Goal: Task Accomplishment & Management: Manage account settings

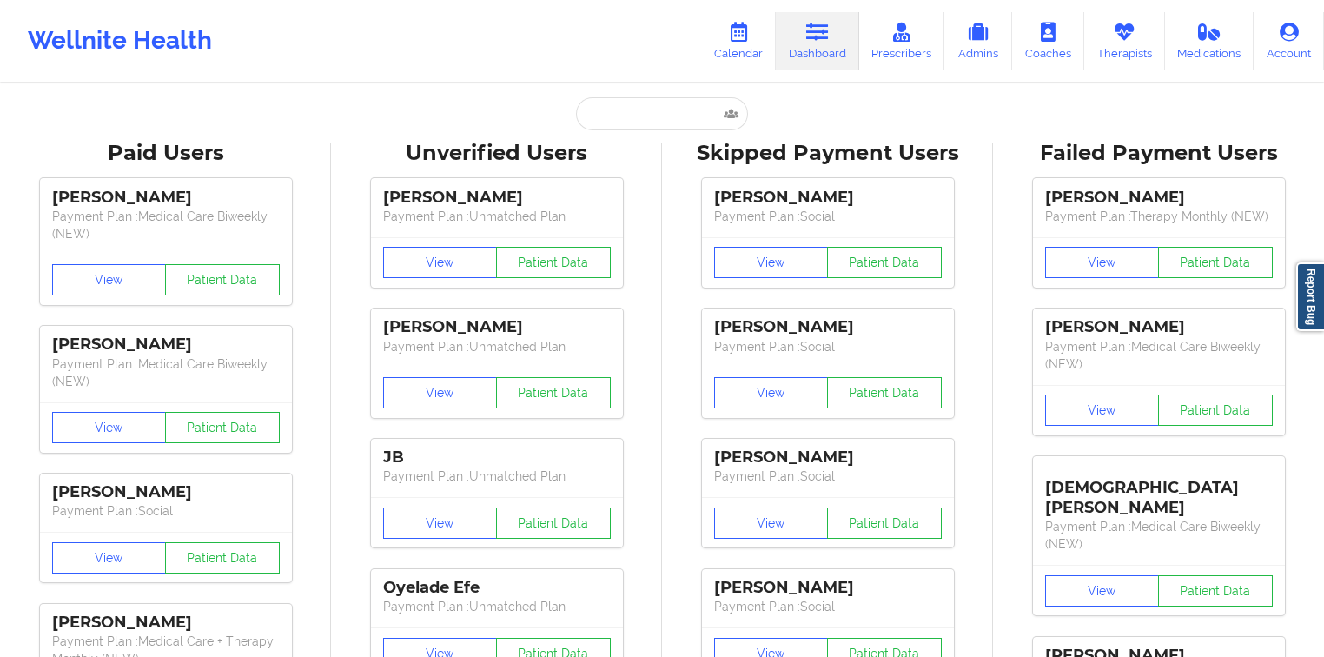
click at [631, 143] on div "Unverified Users" at bounding box center [496, 153] width 307 height 27
click at [636, 126] on input "text" at bounding box center [662, 113] width 172 height 33
paste input "CAITLIN"
type input "CAITLIN"
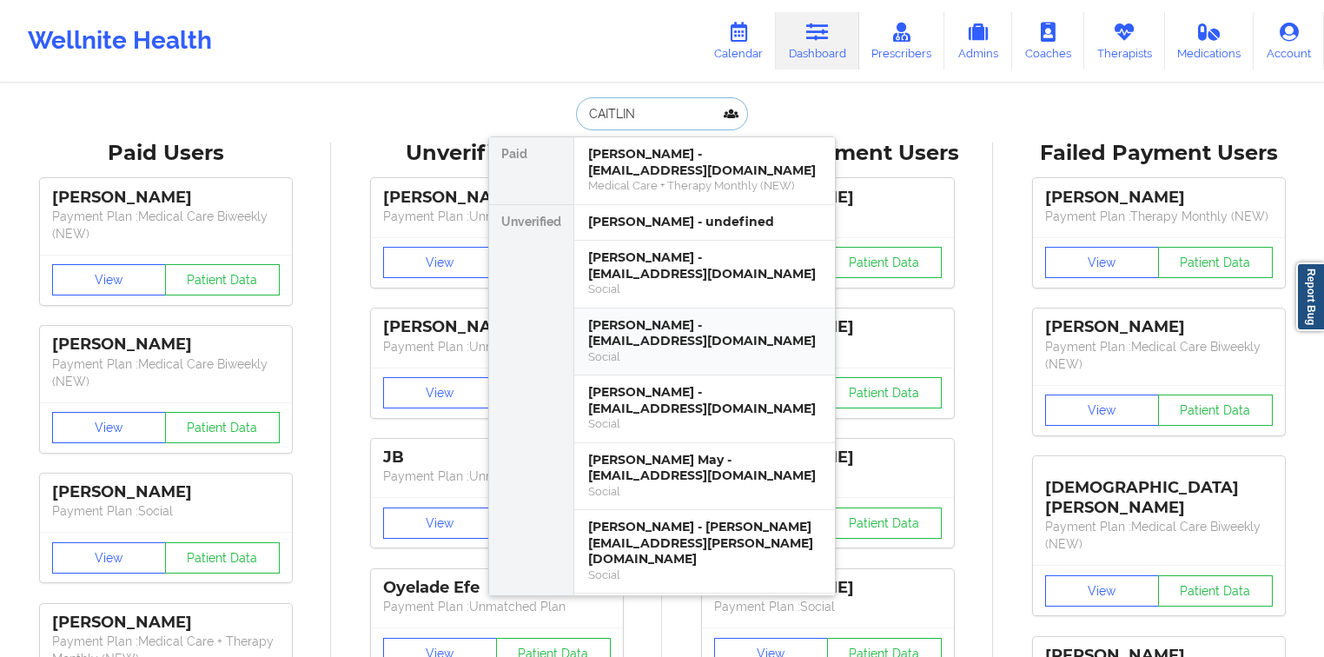
click at [671, 328] on div "[PERSON_NAME] - [EMAIL_ADDRESS][DOMAIN_NAME]" at bounding box center [704, 333] width 233 height 32
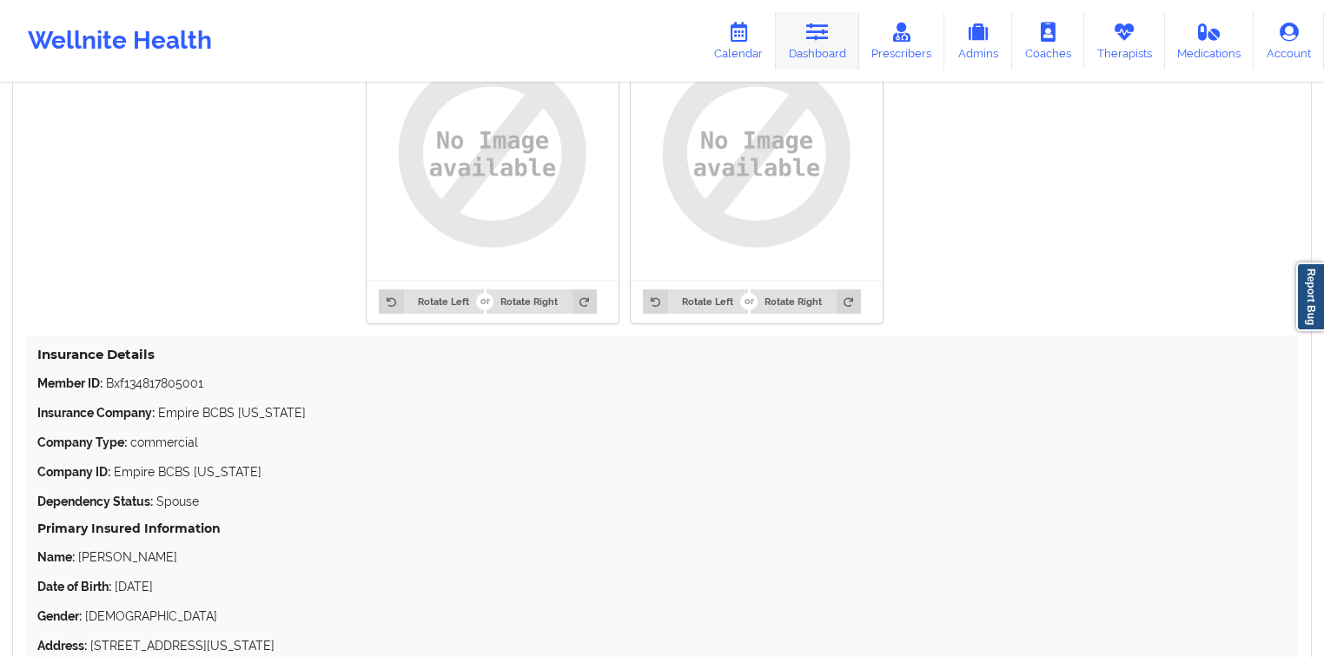
scroll to position [1295, 0]
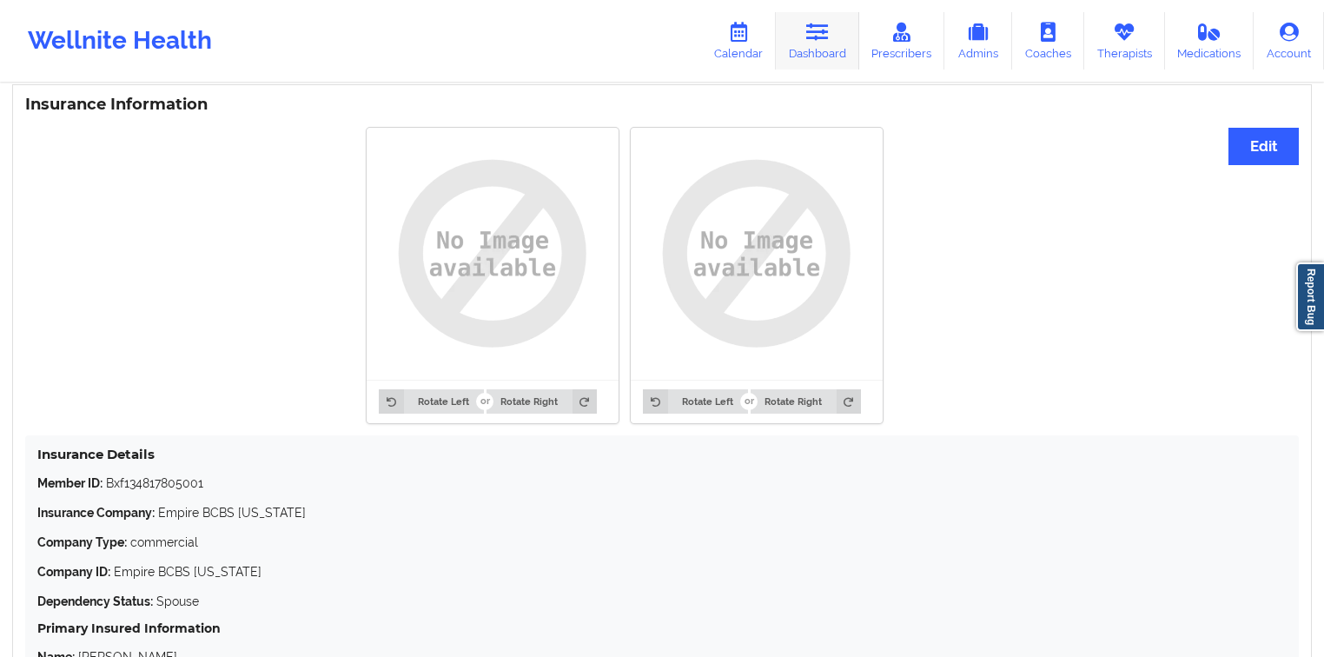
click at [849, 20] on link "Dashboard" at bounding box center [817, 40] width 83 height 57
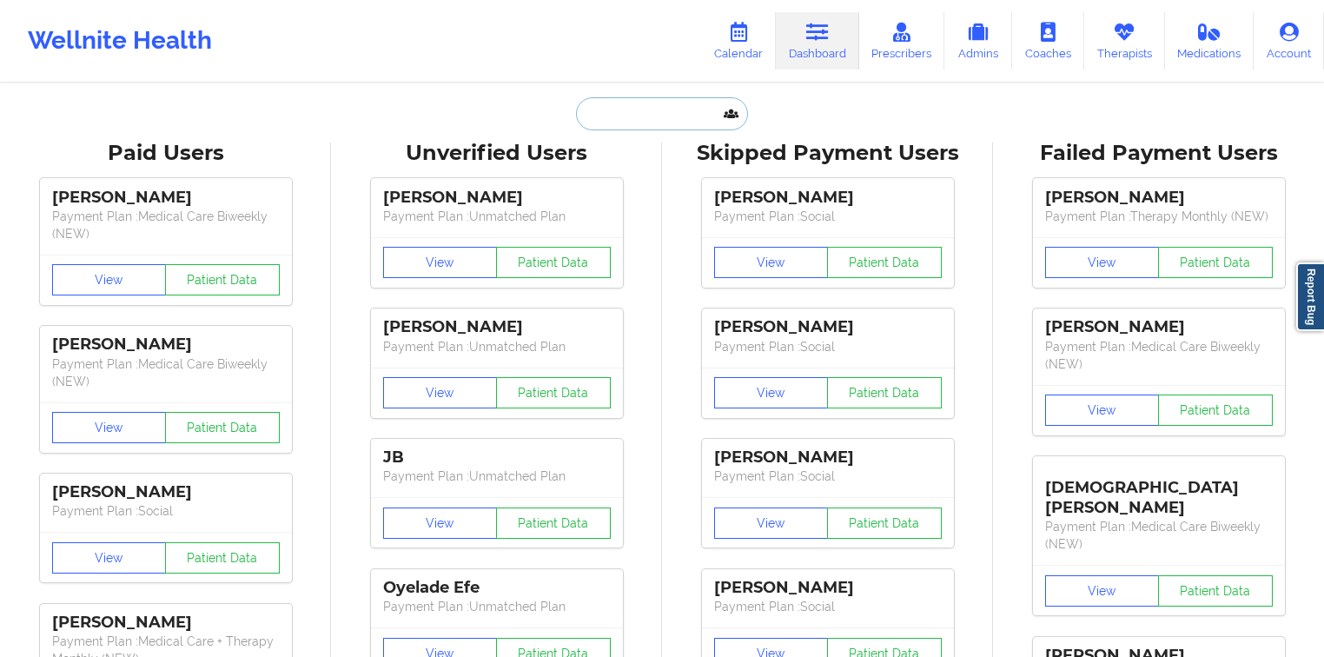
click at [601, 117] on input "text" at bounding box center [662, 113] width 172 height 33
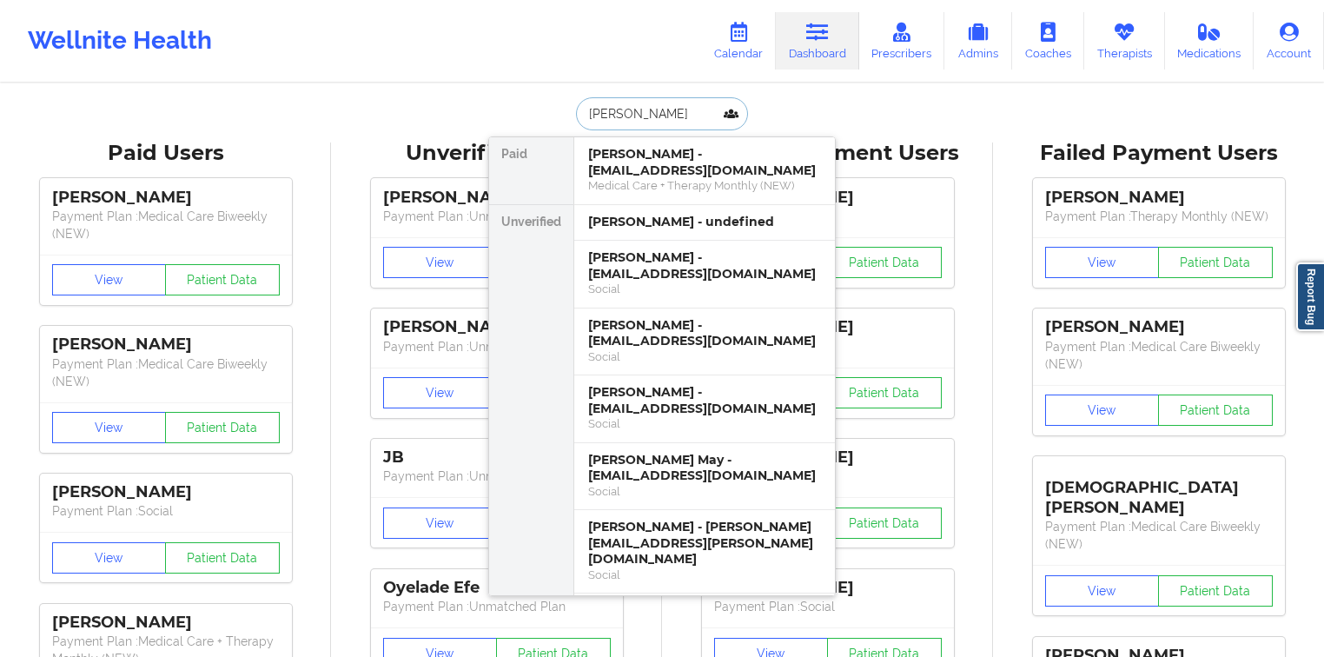
type input "[PERSON_NAME]"
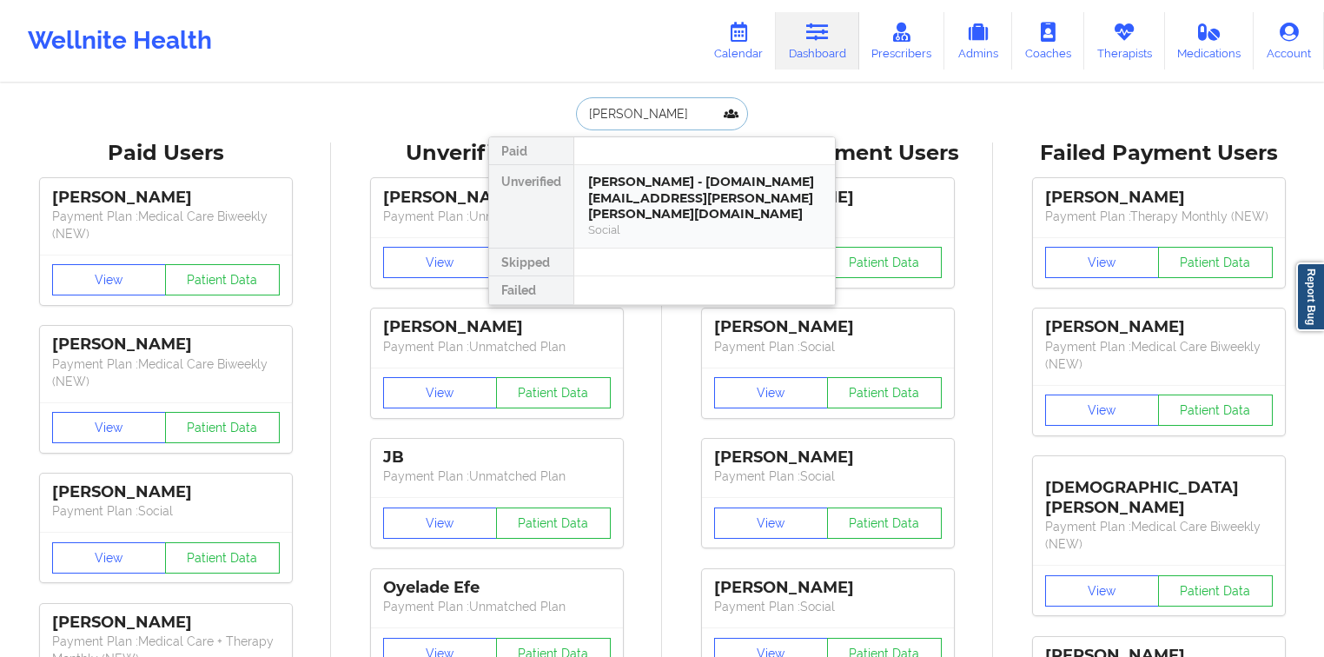
click at [626, 166] on div "[PERSON_NAME] - [DOMAIN_NAME][EMAIL_ADDRESS][PERSON_NAME][PERSON_NAME][DOMAIN_N…" at bounding box center [704, 206] width 261 height 83
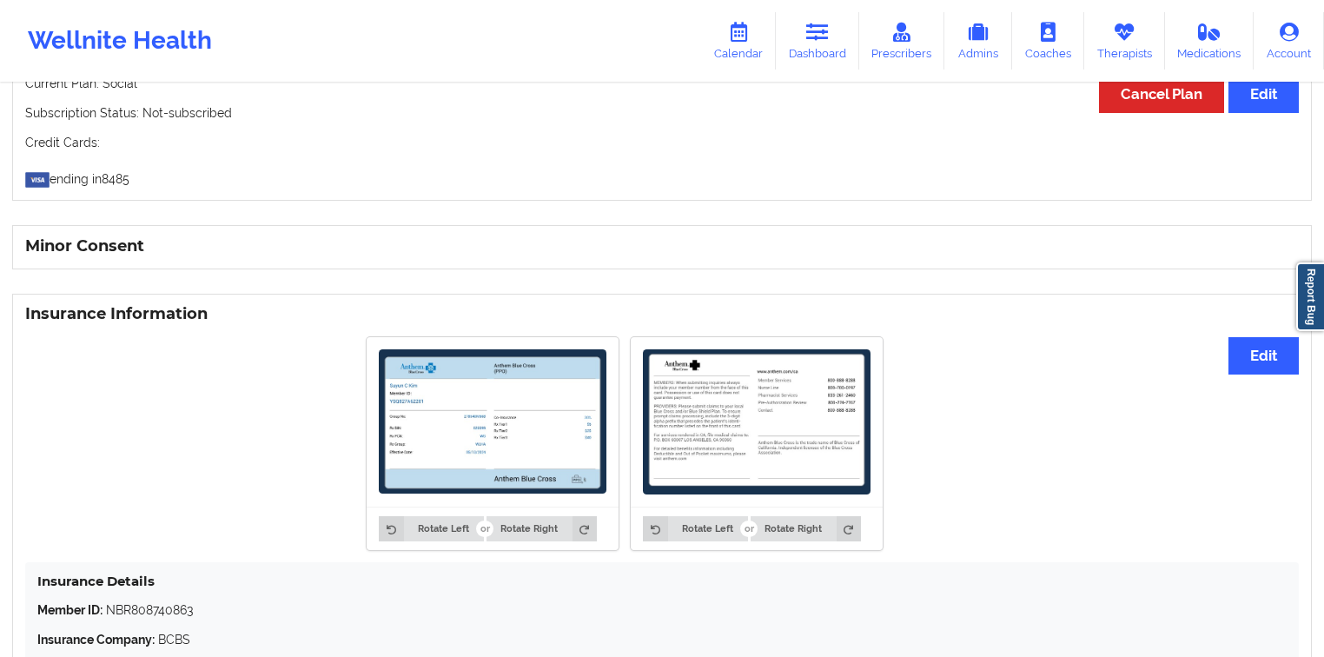
scroll to position [757, 0]
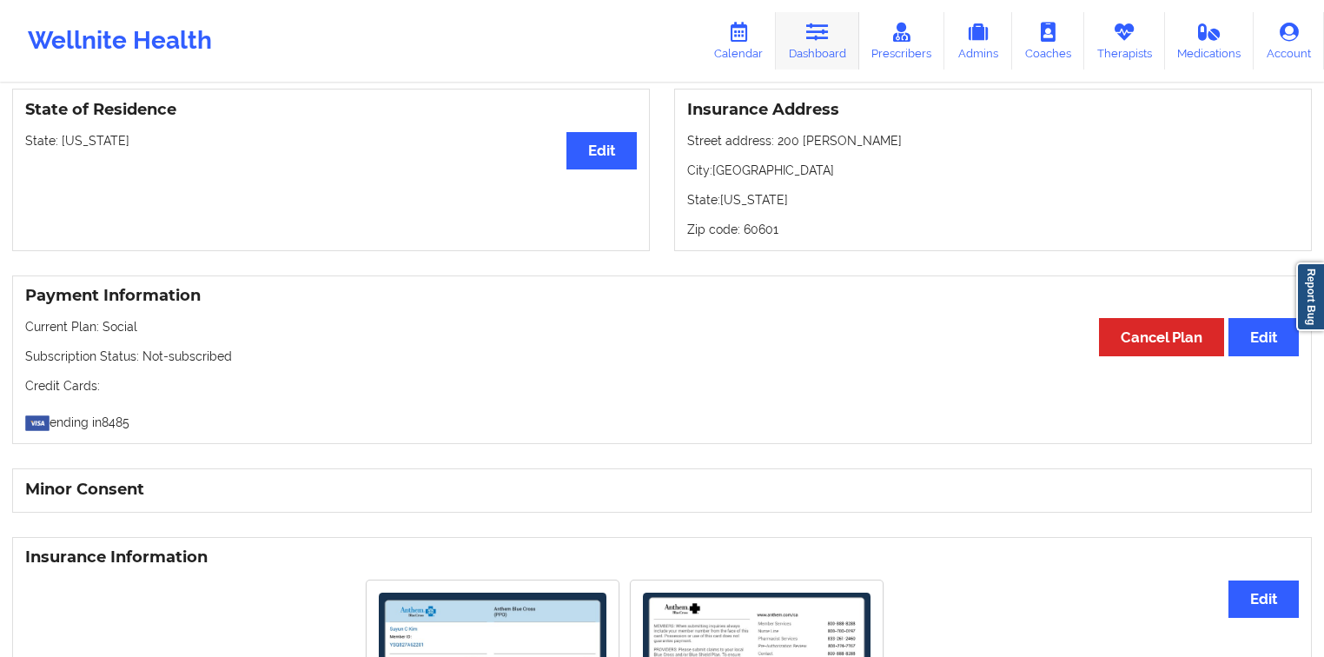
click at [798, 30] on link "Dashboard" at bounding box center [817, 40] width 83 height 57
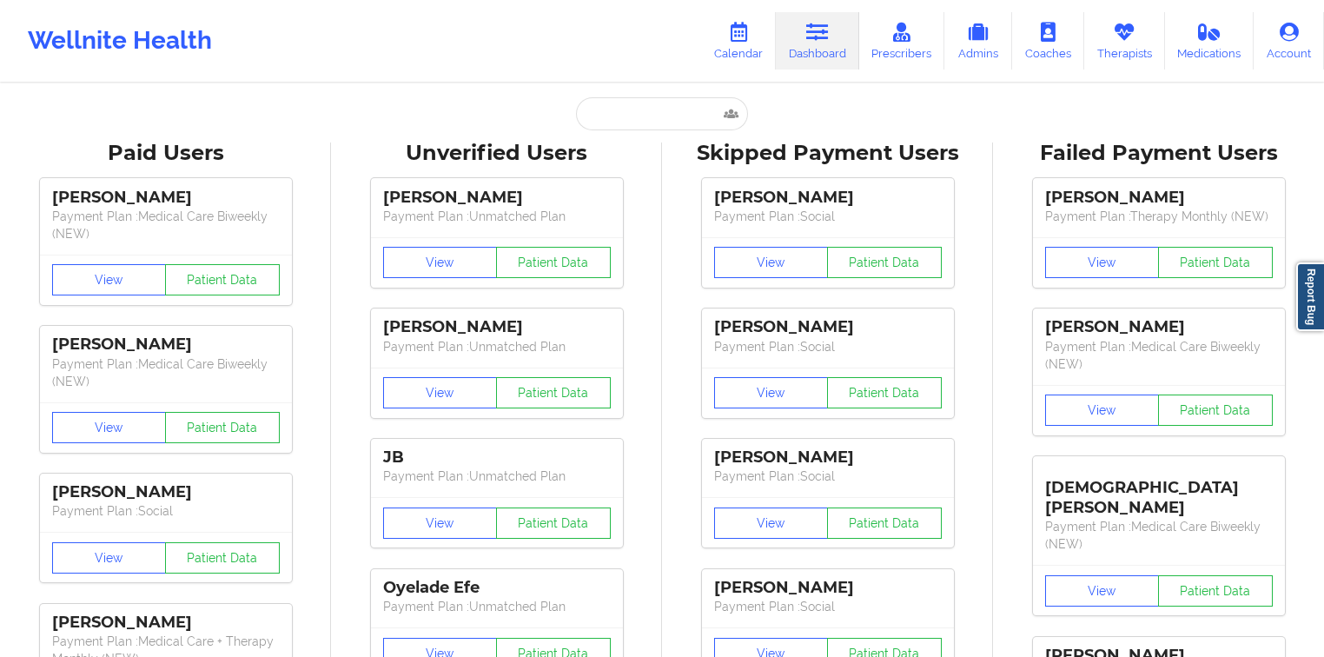
click at [638, 108] on input "text" at bounding box center [662, 113] width 172 height 33
paste input "[EMAIL_ADDRESS][DOMAIN_NAME]"
type input "[EMAIL_ADDRESS][DOMAIN_NAME]"
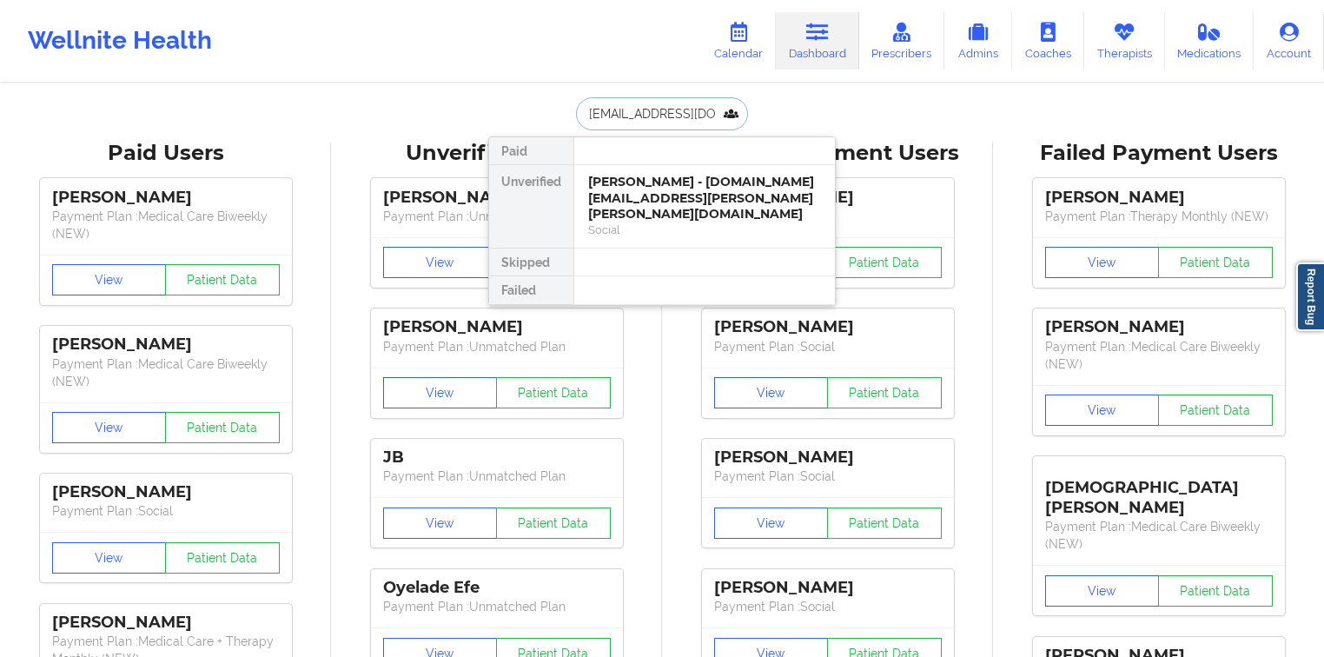
scroll to position [0, 3]
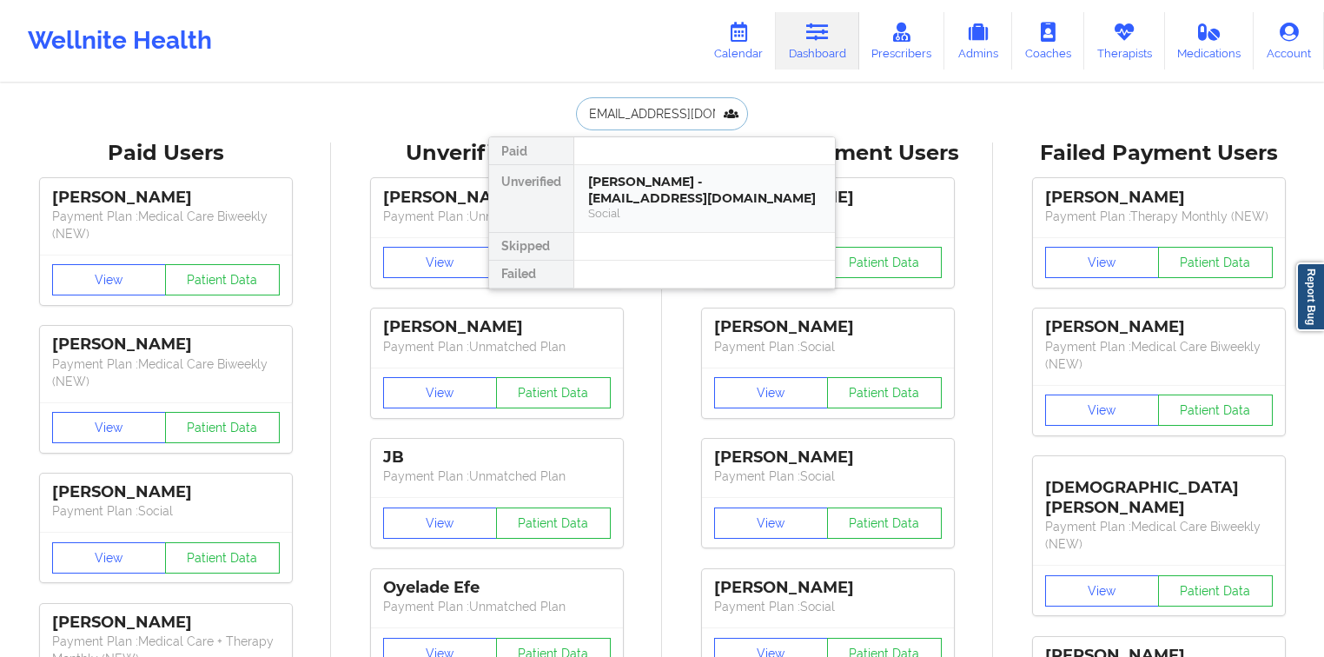
click at [627, 177] on div "[PERSON_NAME] - [EMAIL_ADDRESS][DOMAIN_NAME]" at bounding box center [704, 190] width 233 height 32
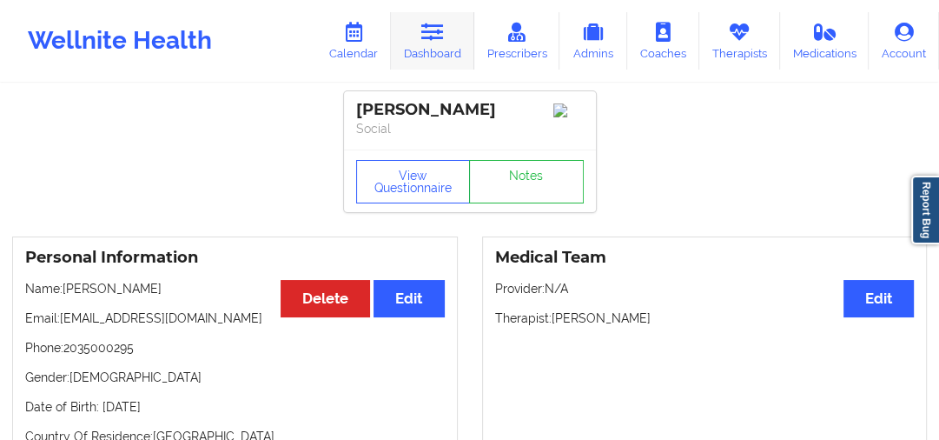
click at [415, 49] on link "Dashboard" at bounding box center [432, 40] width 83 height 57
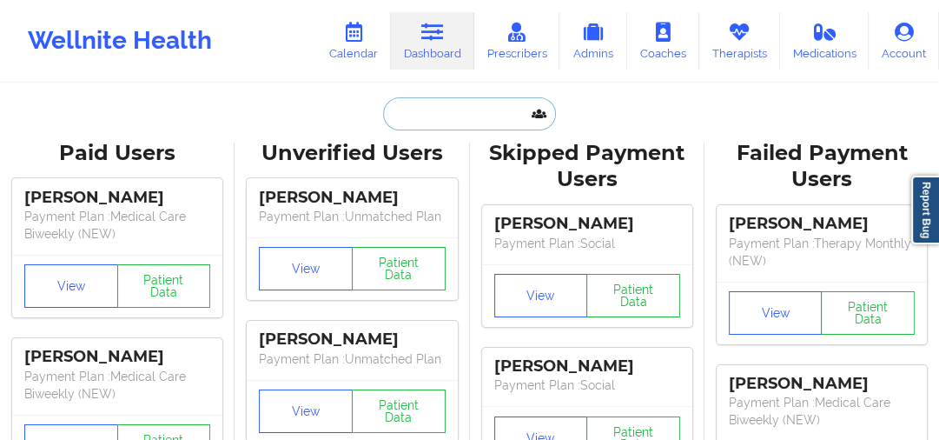
click at [427, 104] on input "text" at bounding box center [469, 113] width 172 height 33
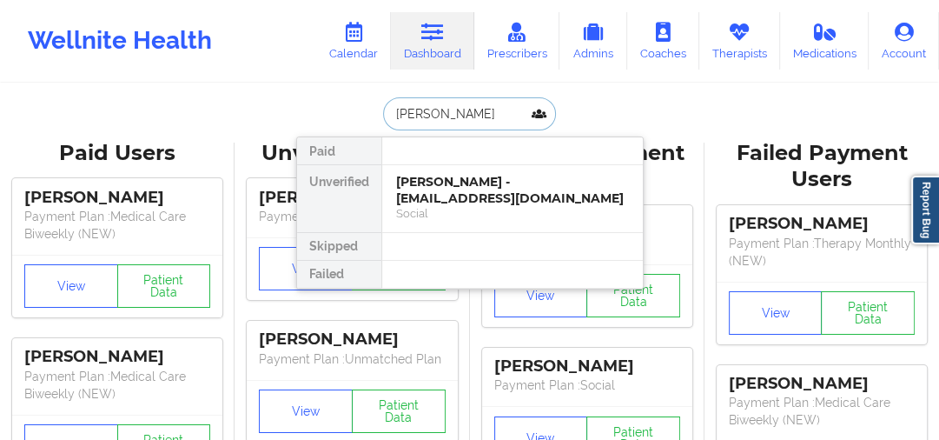
type input "[PERSON_NAME]"
click at [459, 184] on div "[PERSON_NAME] - [EMAIL_ADDRESS][DOMAIN_NAME]" at bounding box center [512, 190] width 233 height 32
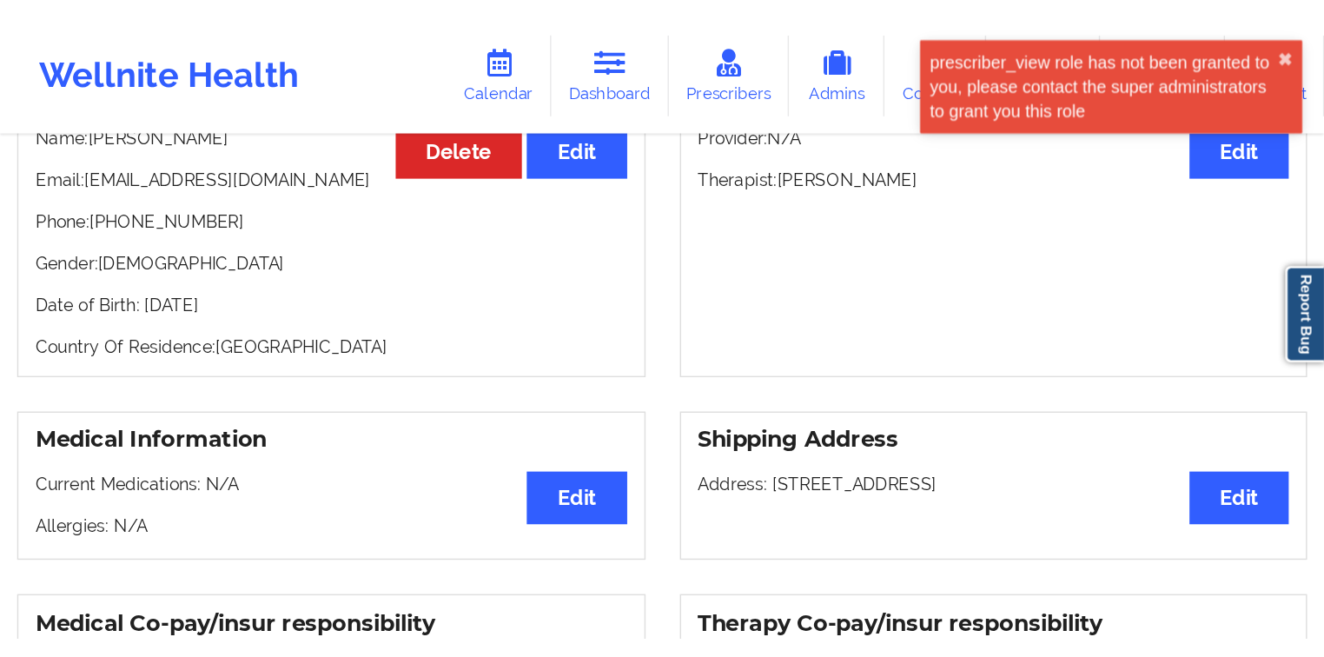
scroll to position [262, 0]
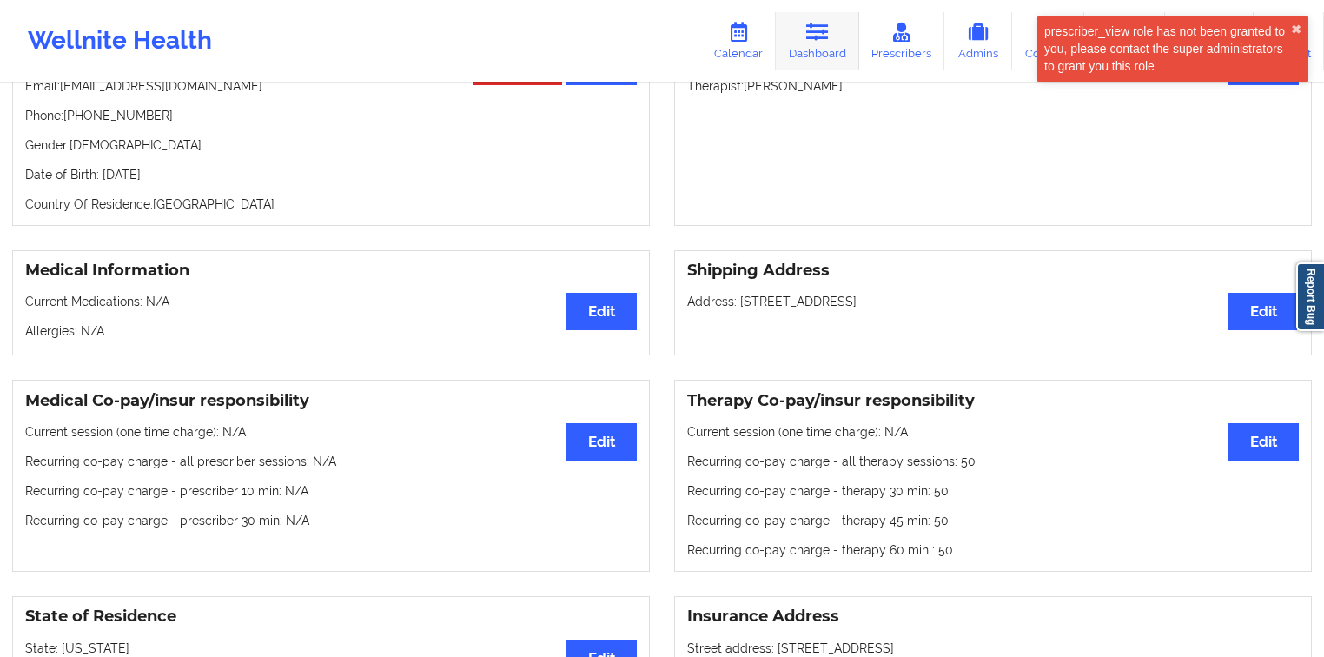
click at [820, 39] on icon at bounding box center [817, 32] width 23 height 19
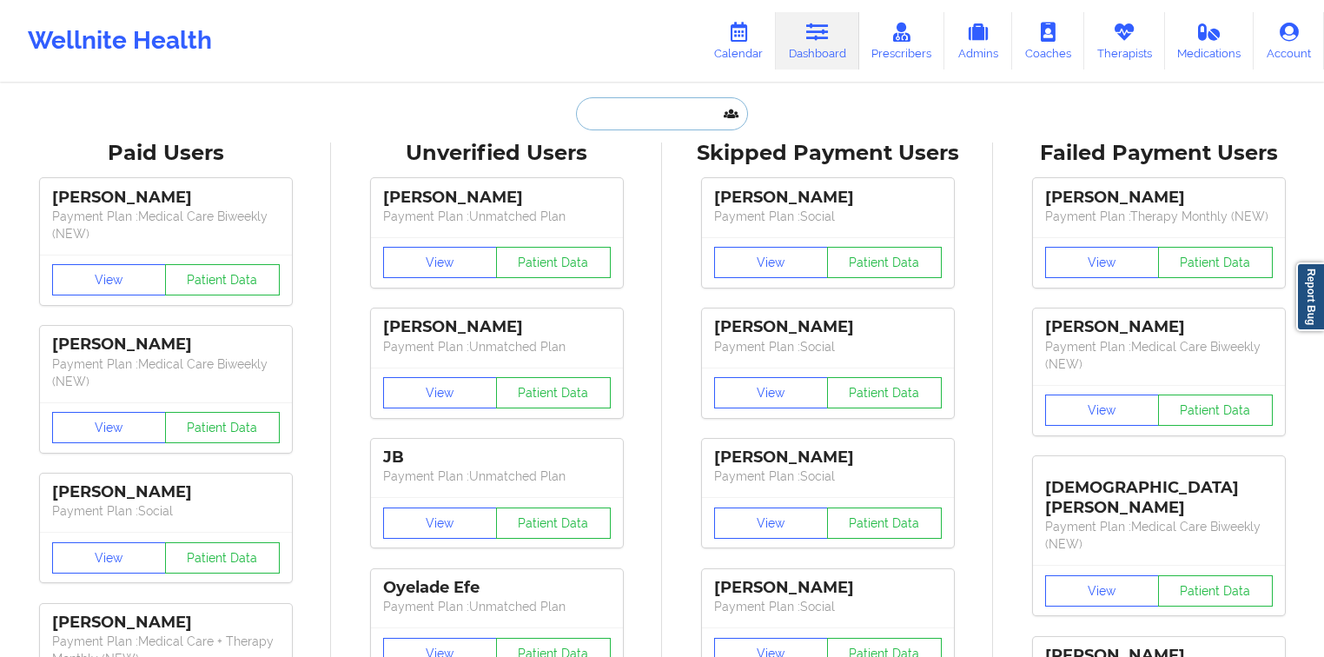
click at [639, 112] on input "text" at bounding box center [662, 113] width 172 height 33
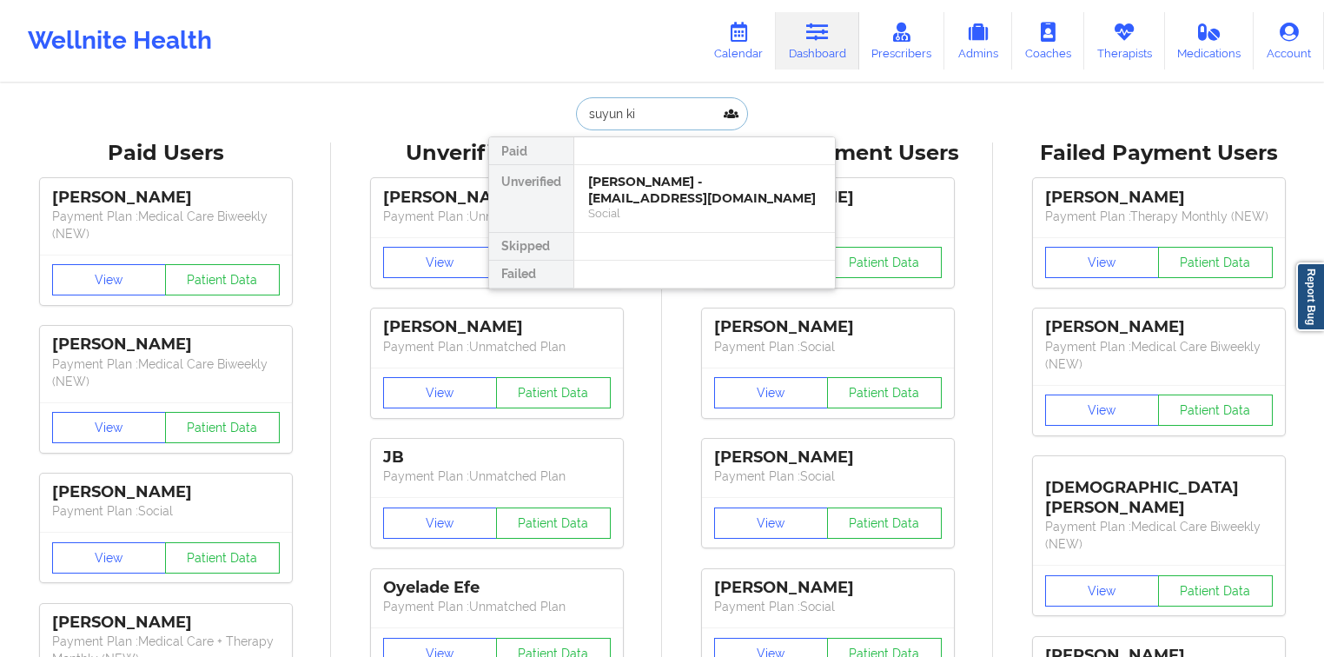
type input "[PERSON_NAME]"
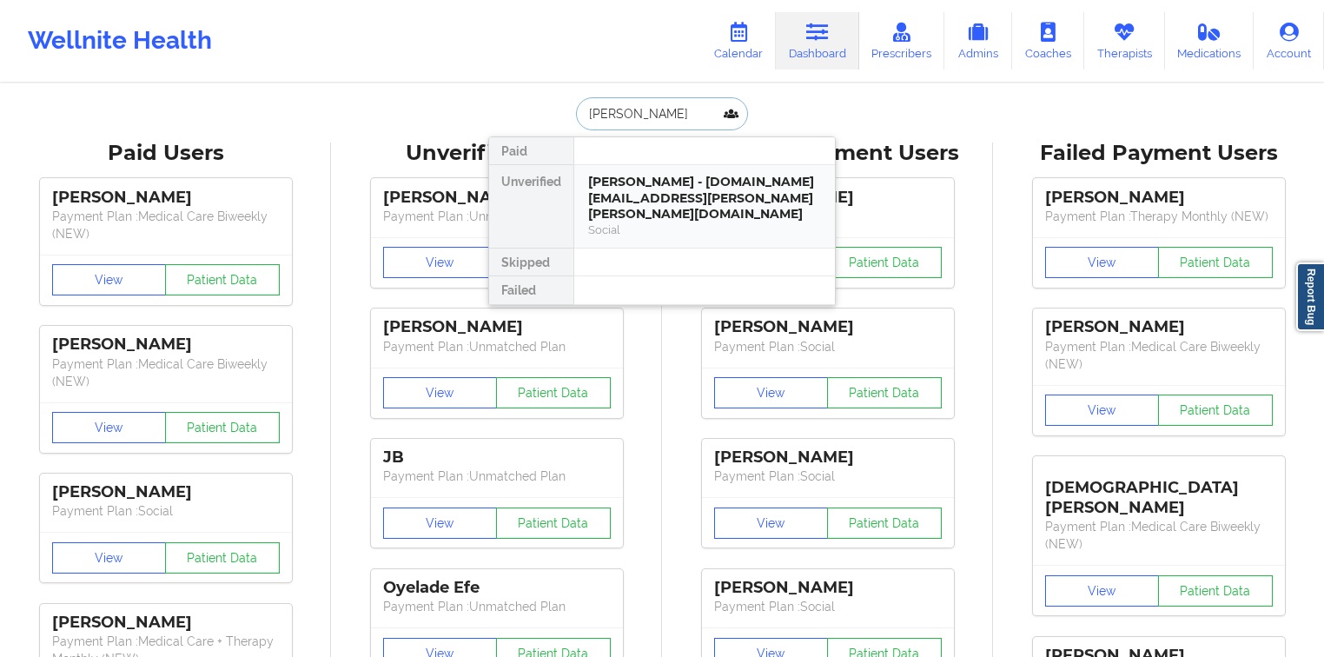
click at [644, 180] on div "[PERSON_NAME] - [DOMAIN_NAME][EMAIL_ADDRESS][PERSON_NAME][PERSON_NAME][DOMAIN_N…" at bounding box center [704, 198] width 233 height 49
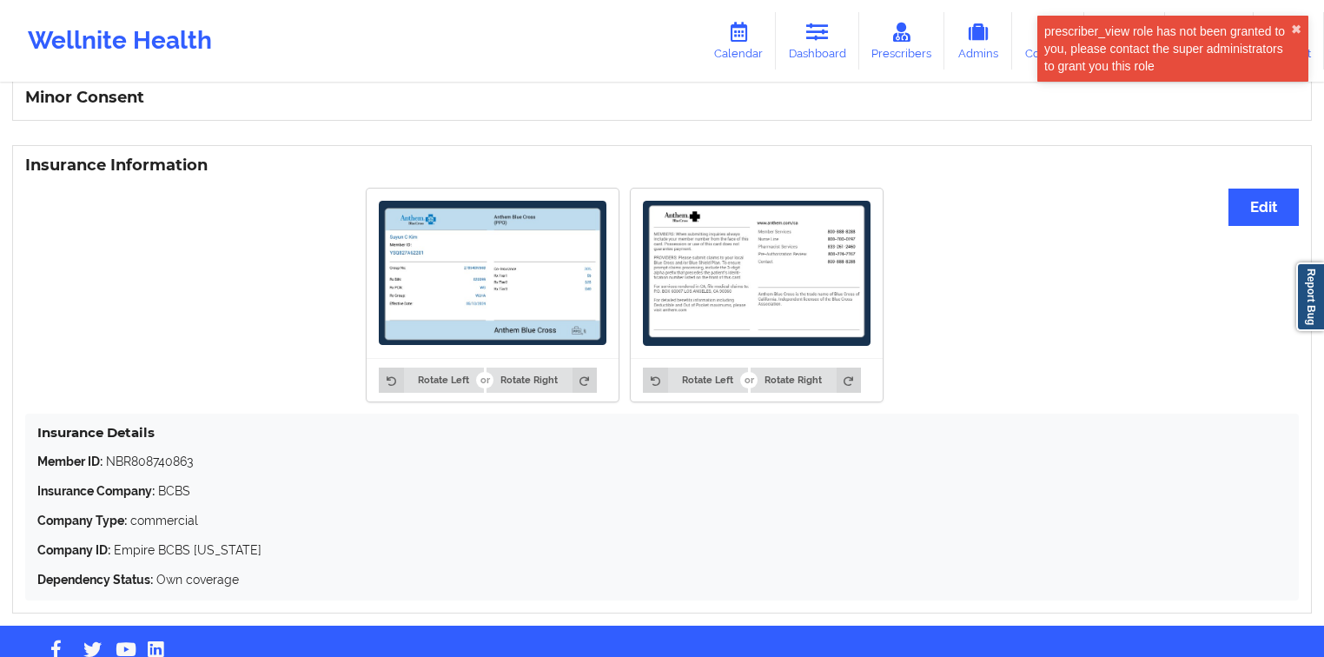
scroll to position [1174, 0]
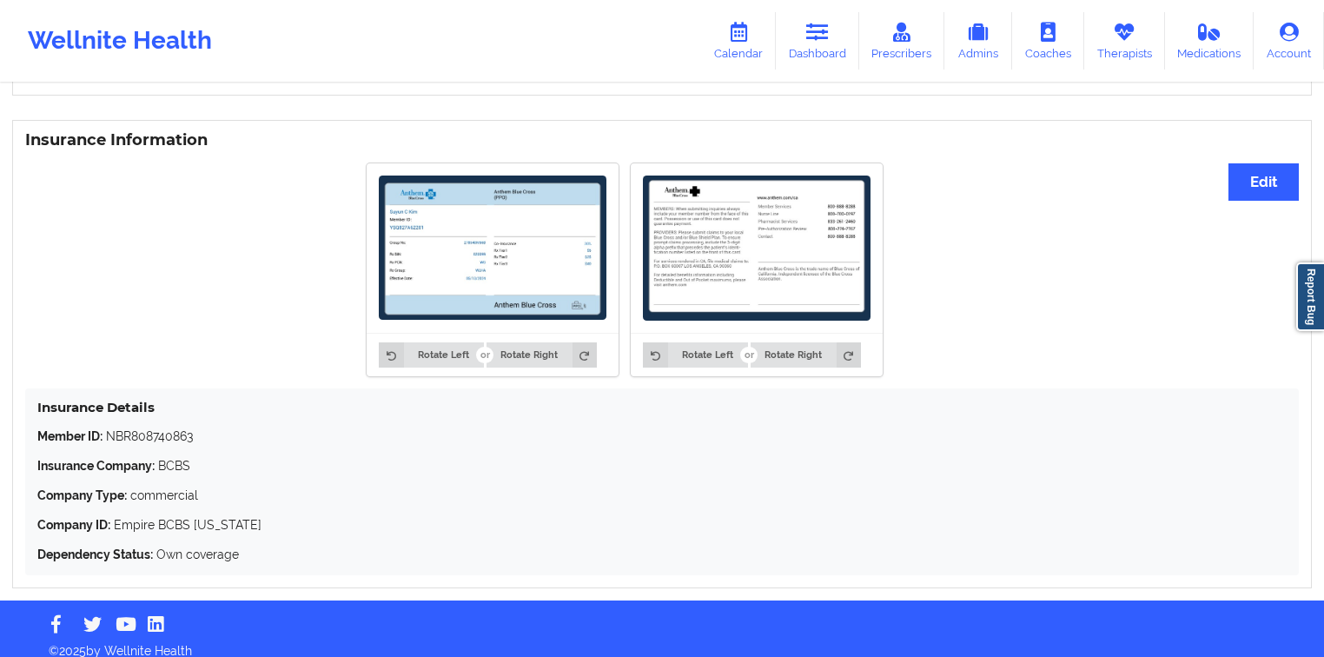
click at [584, 354] on div "Rotate Left Rotate Right" at bounding box center [493, 354] width 252 height 43
click at [583, 342] on icon at bounding box center [585, 354] width 24 height 24
click at [451, 344] on button "Rotate Left" at bounding box center [431, 354] width 104 height 24
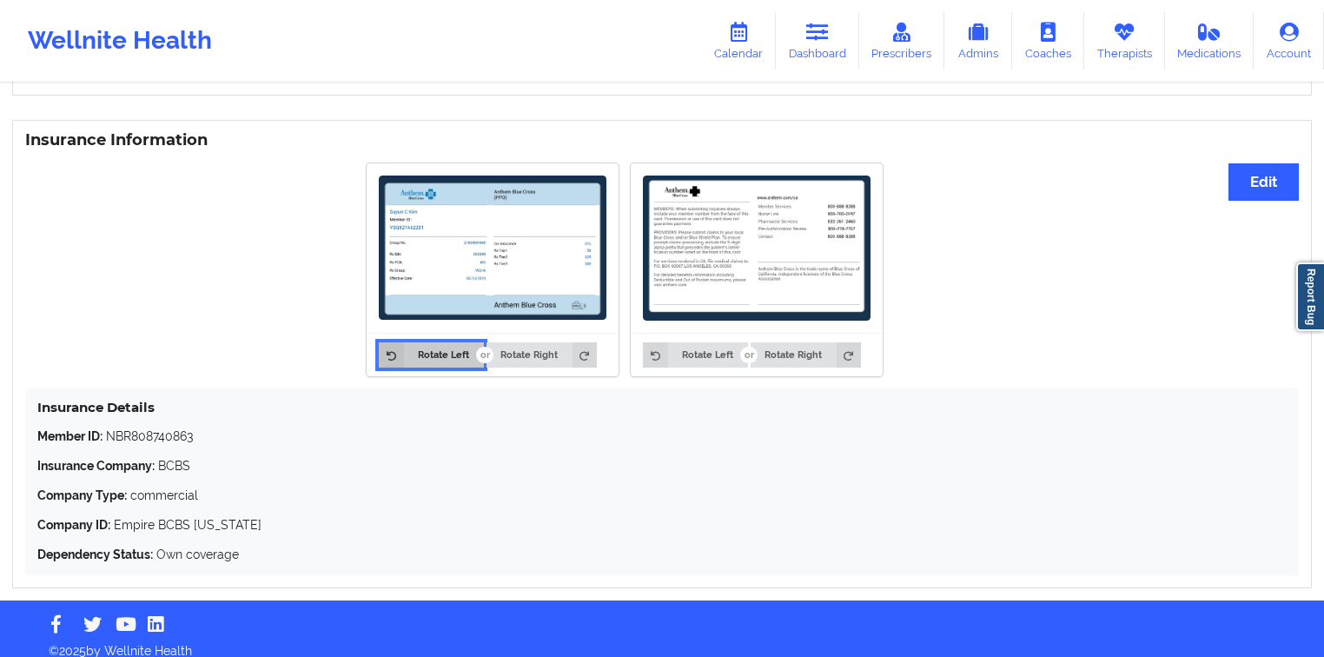
click at [451, 344] on button "Rotate Left" at bounding box center [431, 354] width 104 height 24
click at [509, 344] on button "Rotate Right" at bounding box center [542, 354] width 110 height 24
click at [461, 344] on button "Rotate Left" at bounding box center [431, 354] width 104 height 24
click at [539, 342] on button "Rotate Right" at bounding box center [542, 354] width 110 height 24
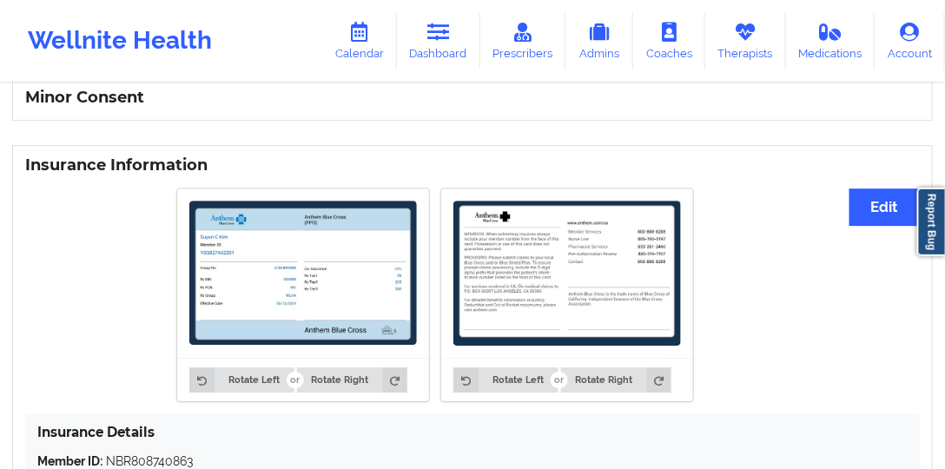
scroll to position [1160, 0]
